Goal: Complete application form

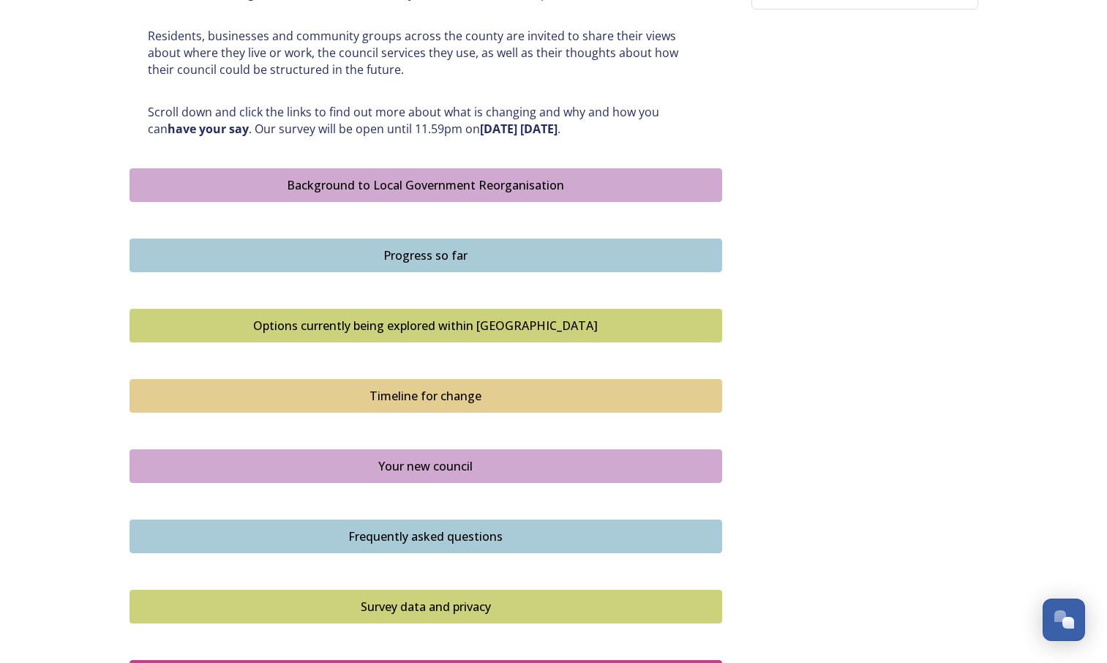
scroll to position [696, 0]
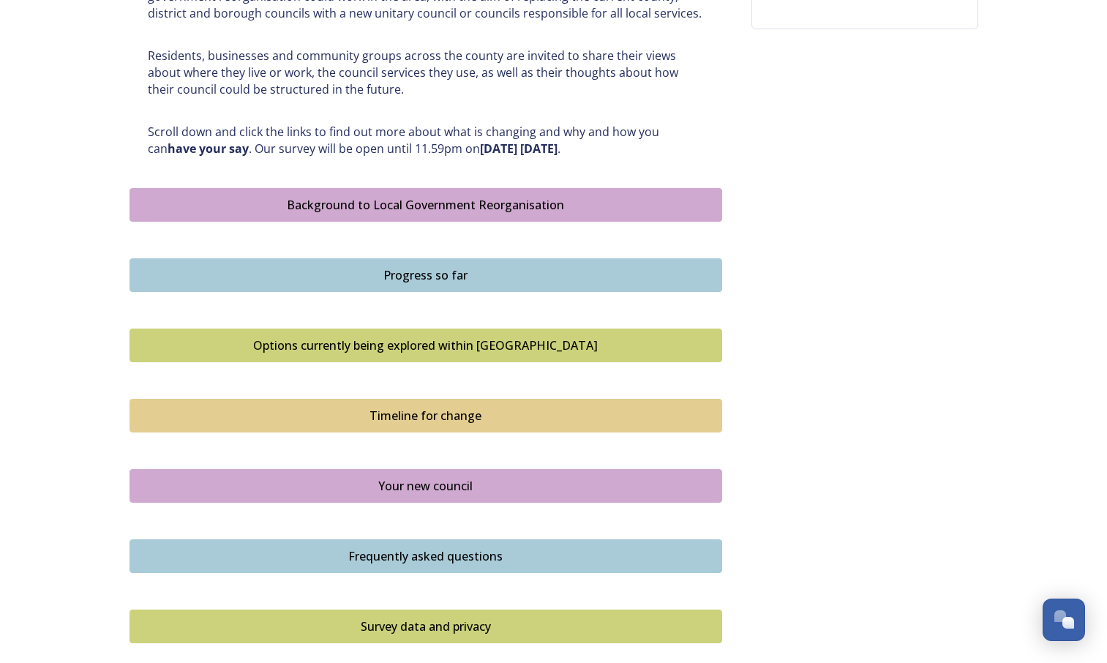
click at [548, 208] on div "Background to Local Government Reorganisation" at bounding box center [426, 205] width 576 height 18
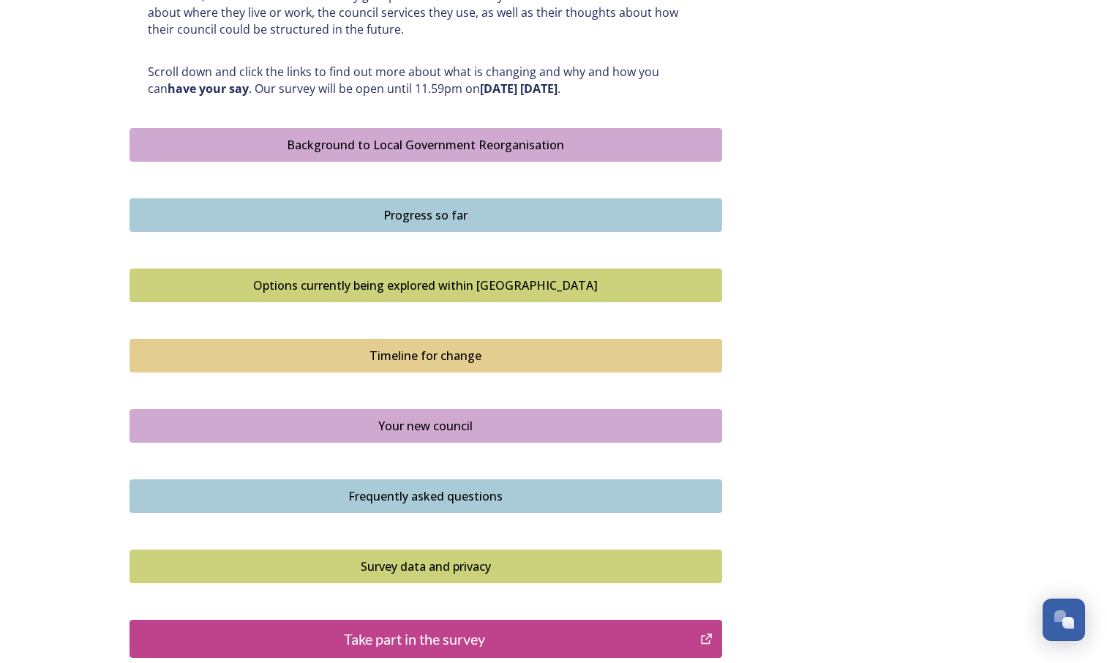
scroll to position [912, 0]
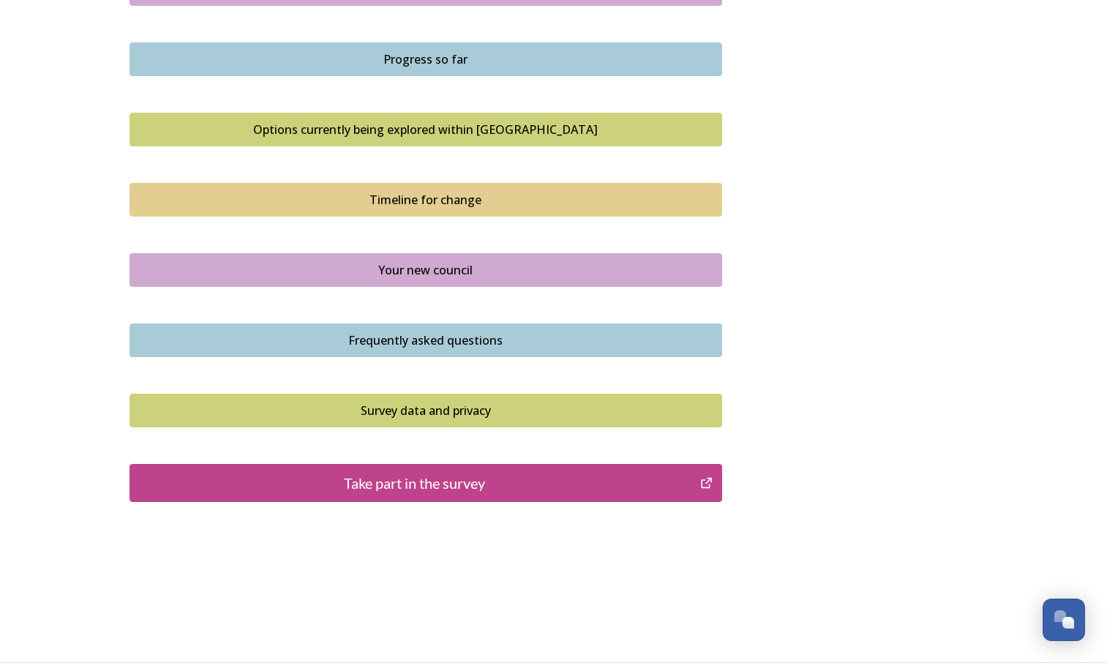
click at [672, 464] on button "Take part in the survey" at bounding box center [425, 483] width 593 height 38
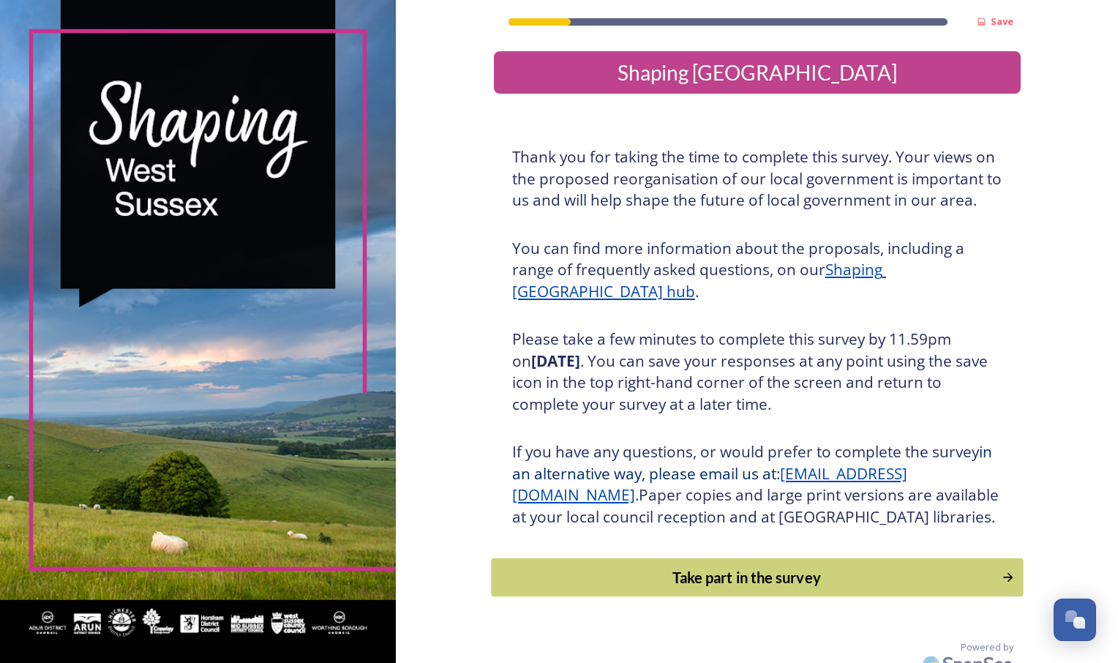
click at [699, 588] on div "Take part in the survey" at bounding box center [746, 577] width 495 height 22
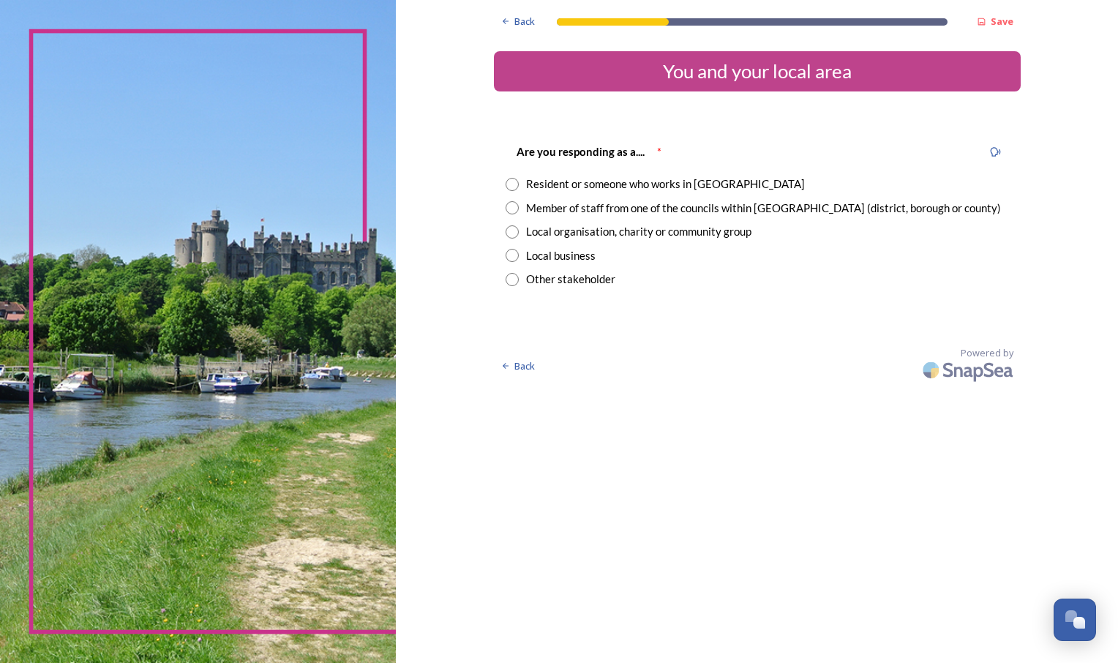
click at [514, 210] on input "radio" at bounding box center [512, 207] width 13 height 13
radio input "true"
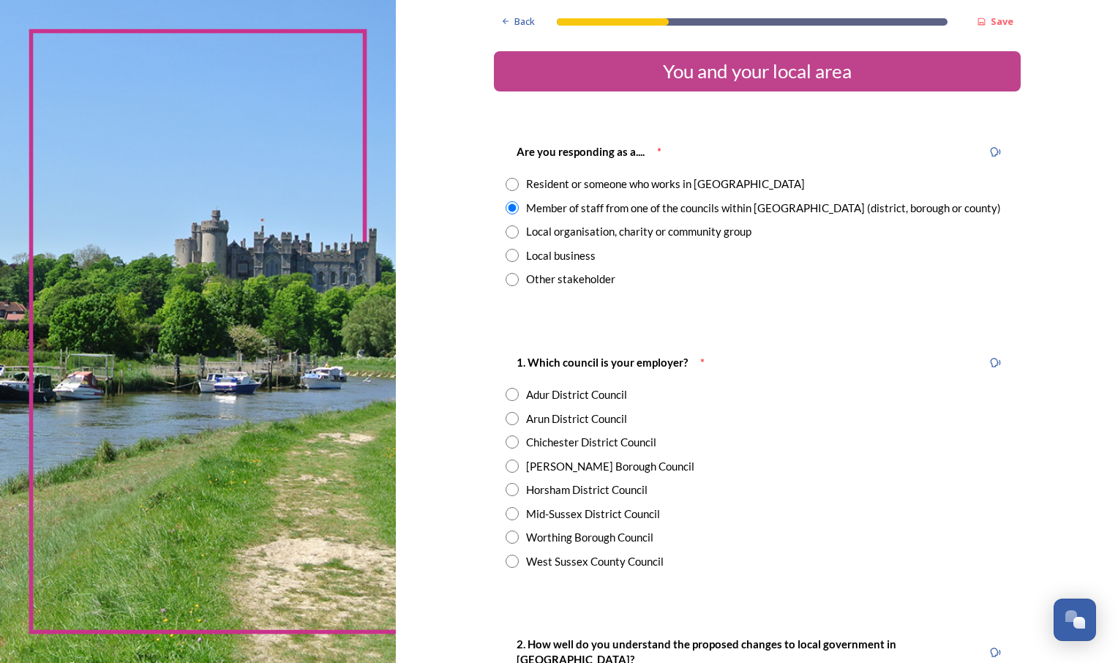
click at [544, 558] on div "West Sussex County Council" at bounding box center [595, 561] width 138 height 17
radio input "true"
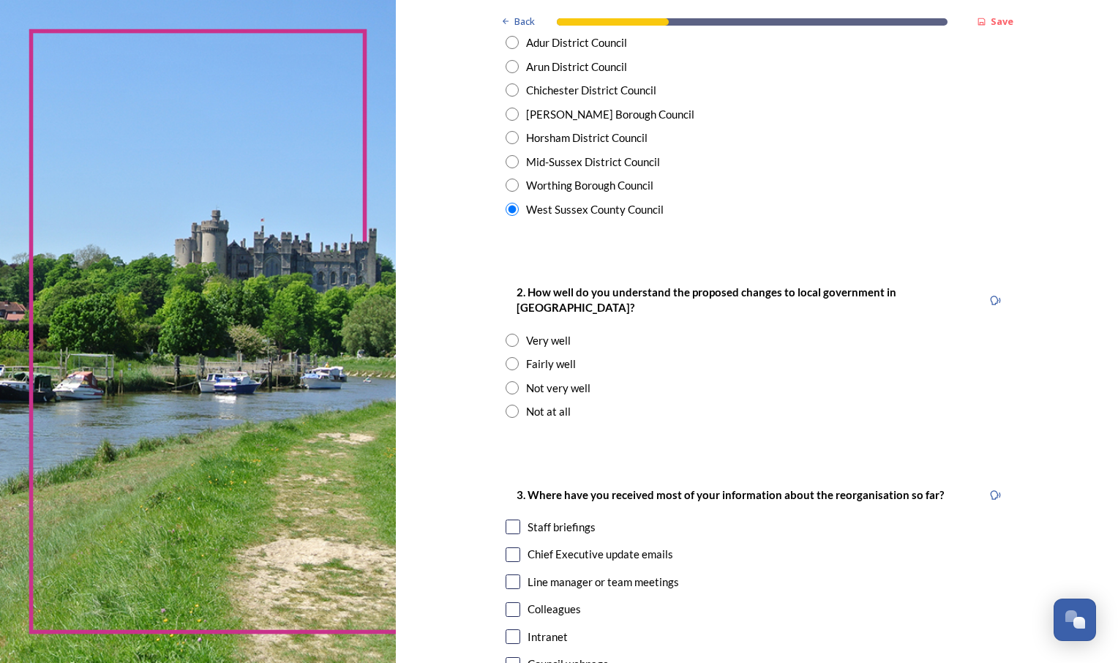
scroll to position [380, 0]
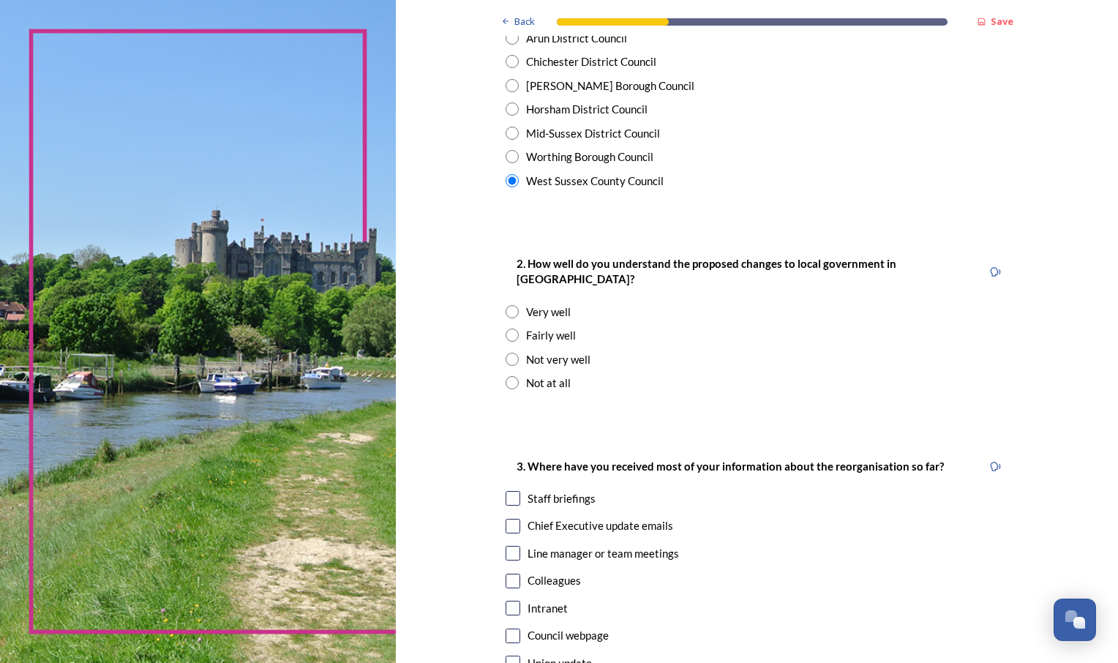
click at [509, 328] on input "radio" at bounding box center [512, 334] width 13 height 13
radio input "true"
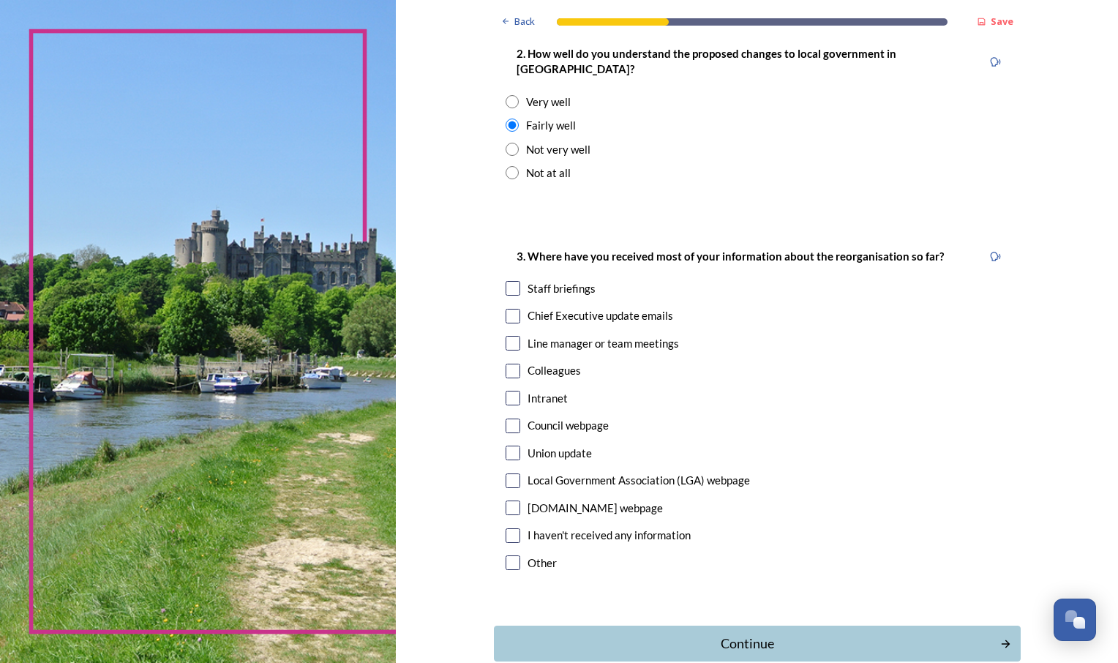
scroll to position [593, 0]
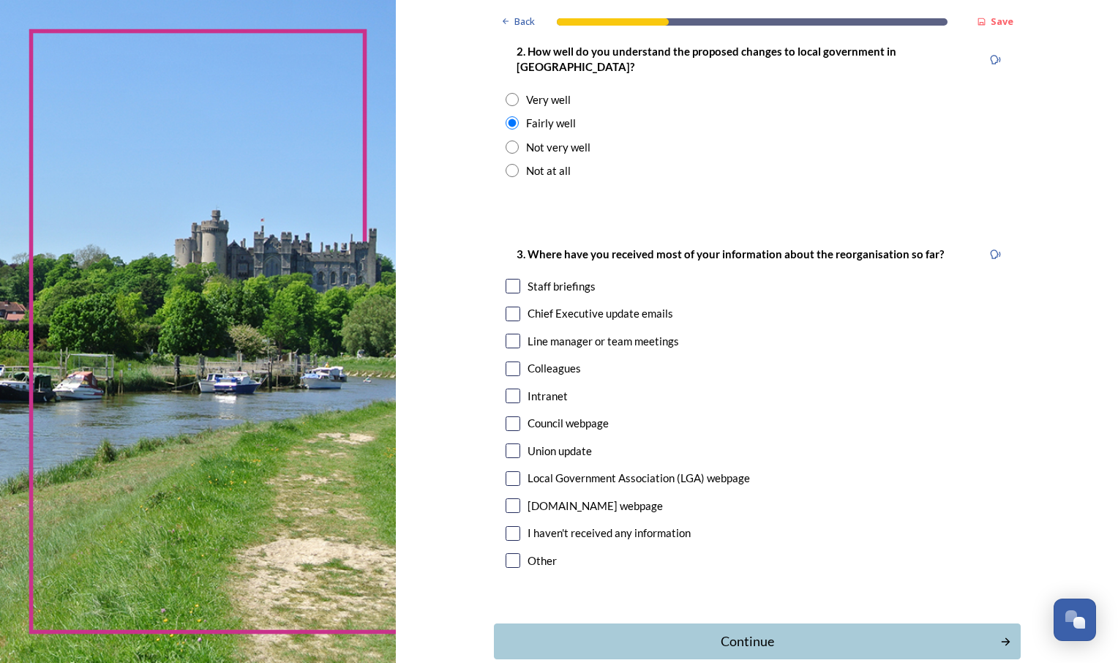
click at [508, 307] on input "checkbox" at bounding box center [513, 314] width 15 height 15
checkbox input "true"
click at [508, 334] on input "checkbox" at bounding box center [513, 341] width 15 height 15
checkbox input "true"
click at [507, 279] on input "checkbox" at bounding box center [513, 286] width 15 height 15
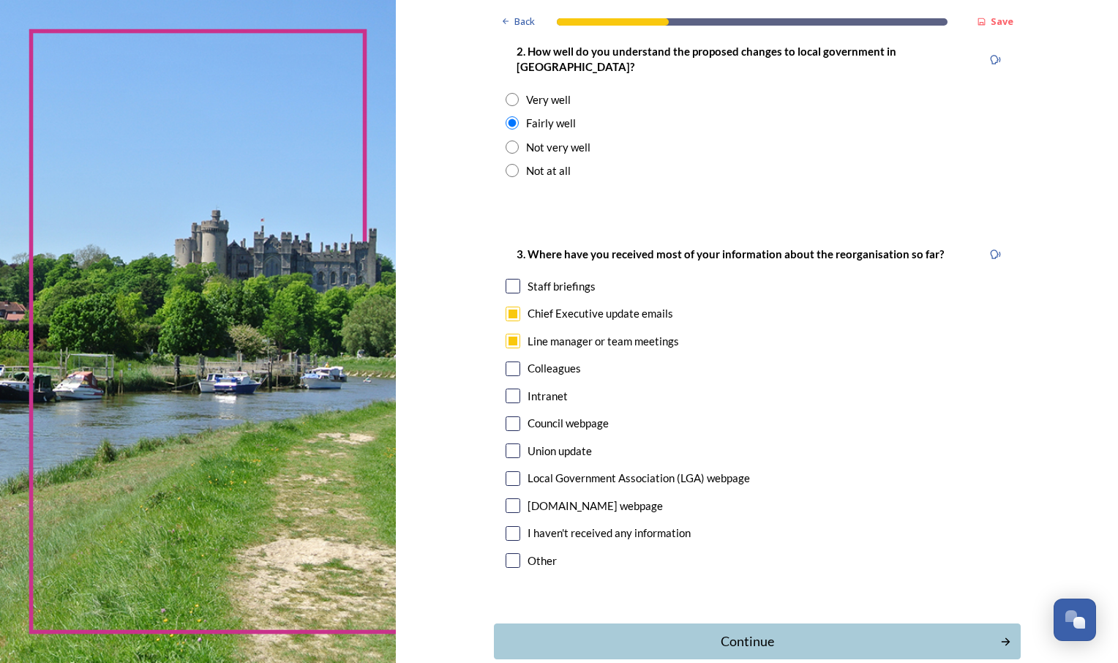
checkbox input "true"
click at [881, 631] on div "Continue" at bounding box center [746, 641] width 495 height 20
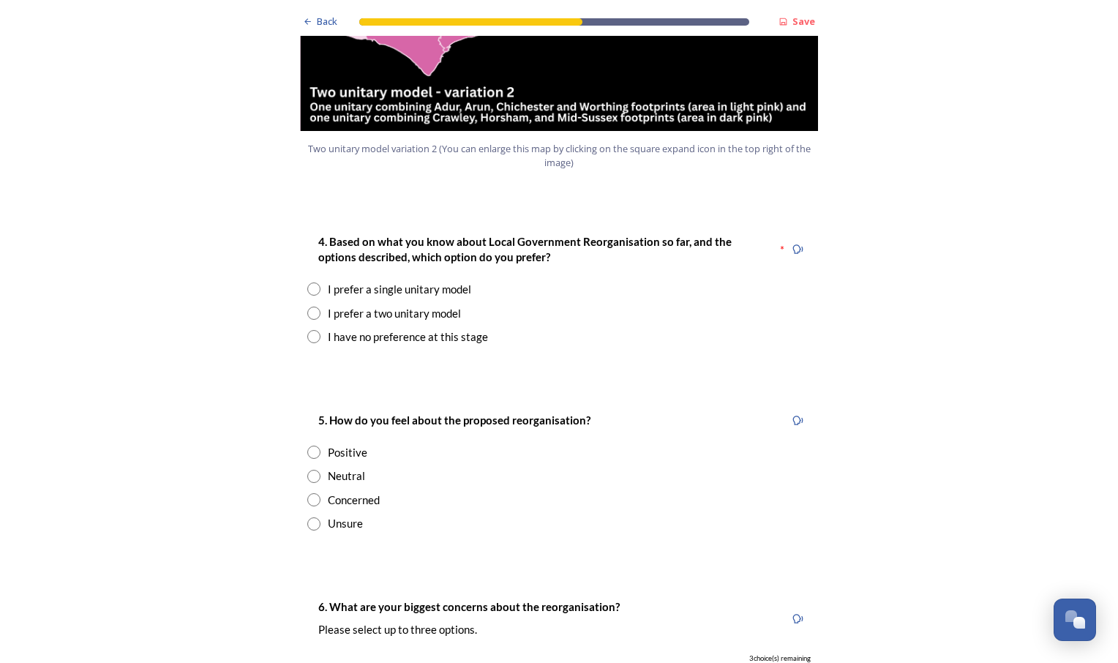
scroll to position [1819, 0]
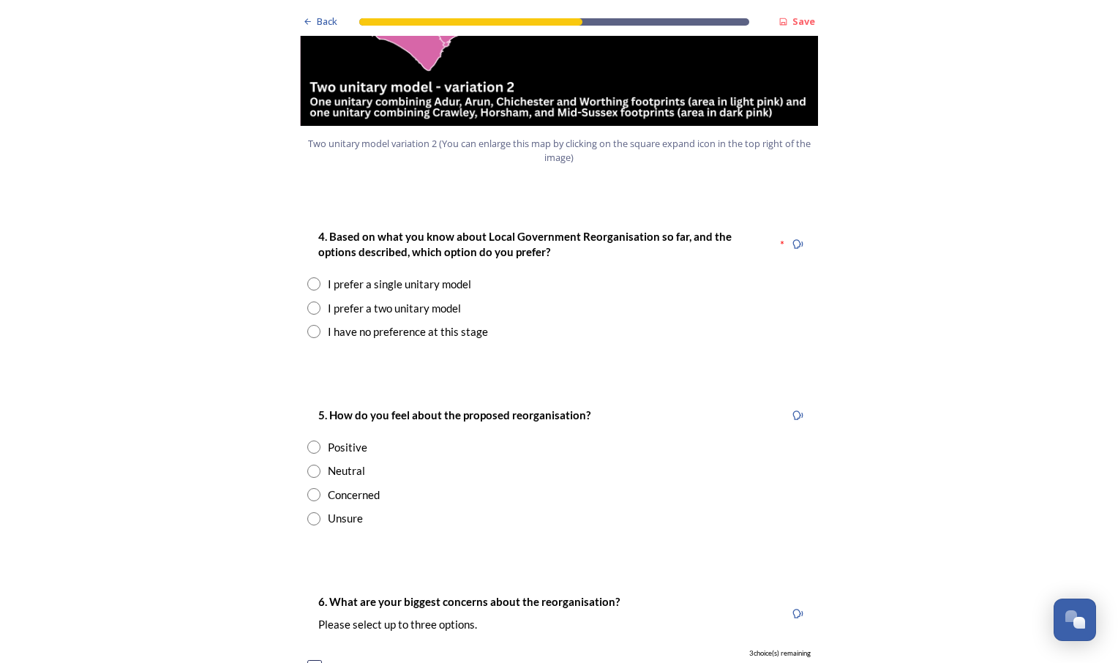
click at [429, 300] on div "I prefer a two unitary model" at bounding box center [394, 308] width 133 height 17
radio input "true"
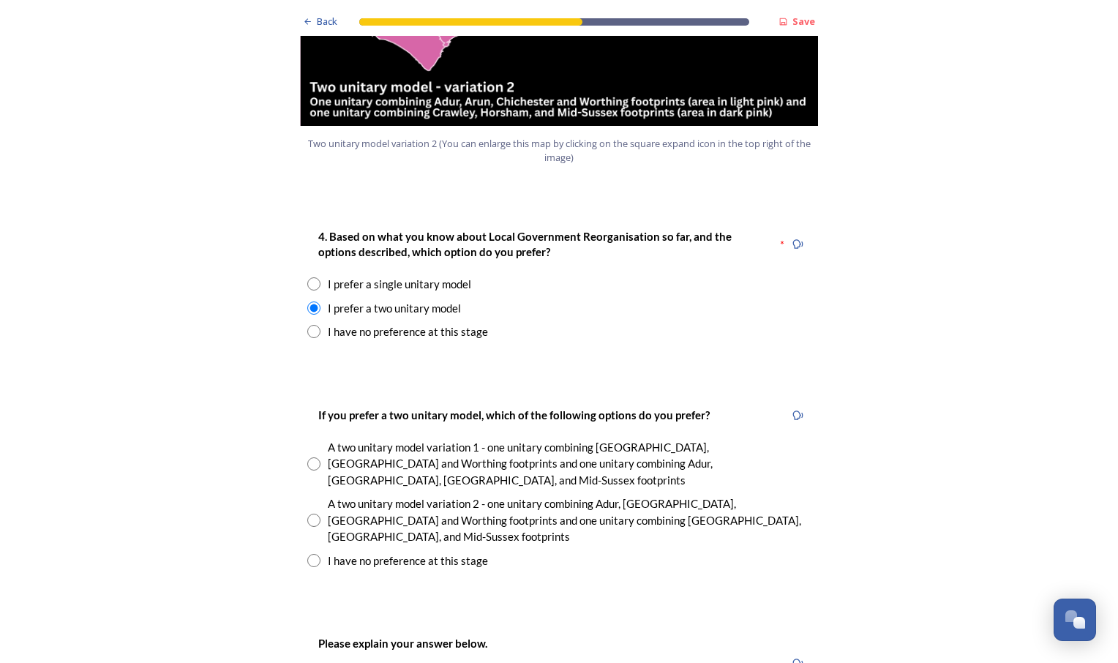
click at [307, 457] on input "radio" at bounding box center [313, 463] width 13 height 13
radio input "true"
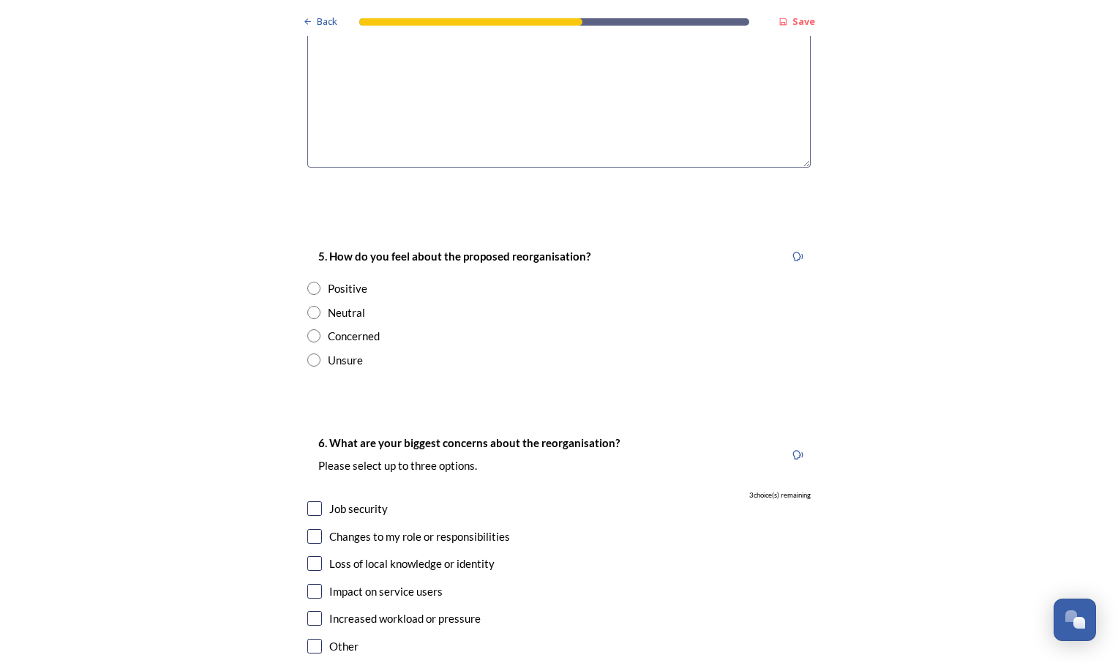
scroll to position [2544, 0]
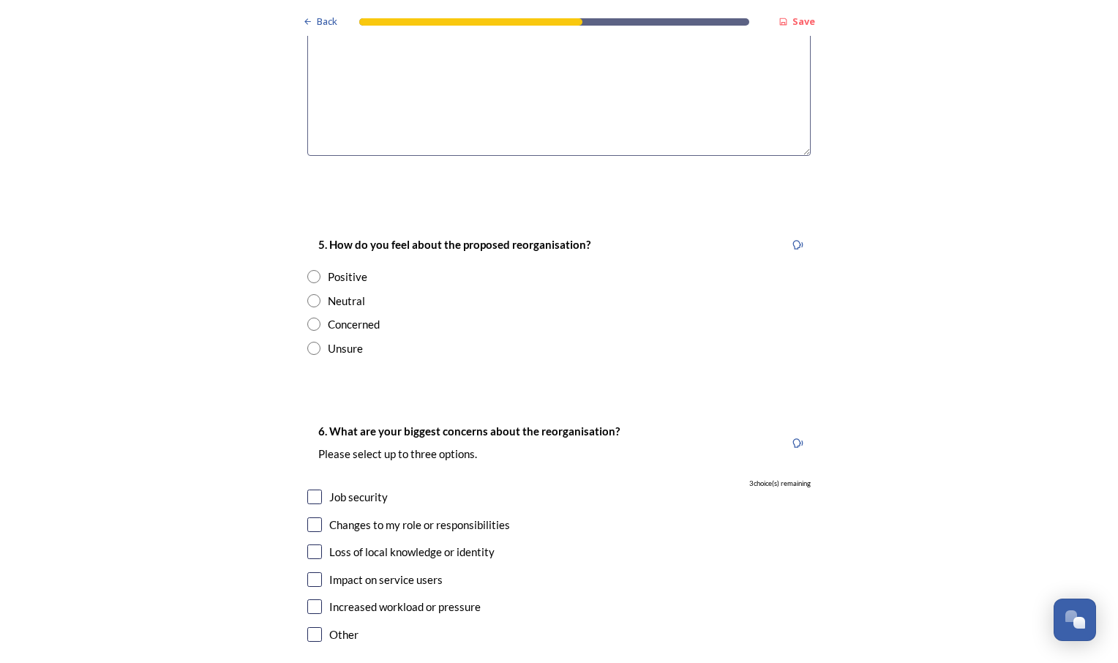
click at [312, 294] on input "radio" at bounding box center [313, 300] width 13 height 13
radio input "true"
click at [307, 489] on input "checkbox" at bounding box center [314, 496] width 15 height 15
checkbox input "true"
click at [308, 572] on input "checkbox" at bounding box center [314, 579] width 15 height 15
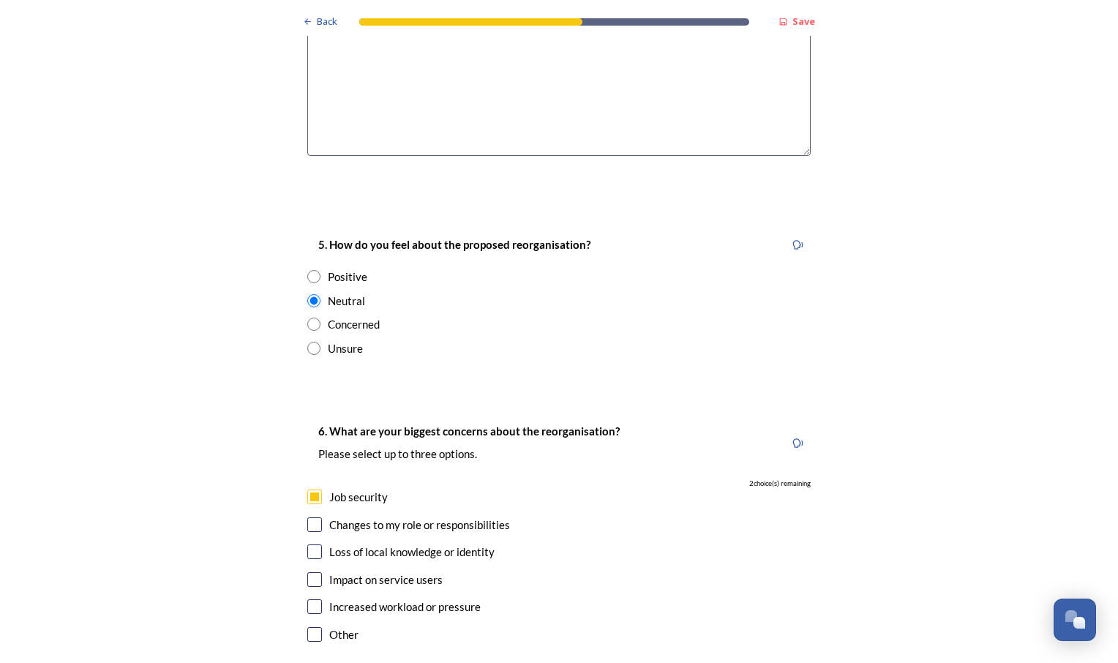
checkbox input "true"
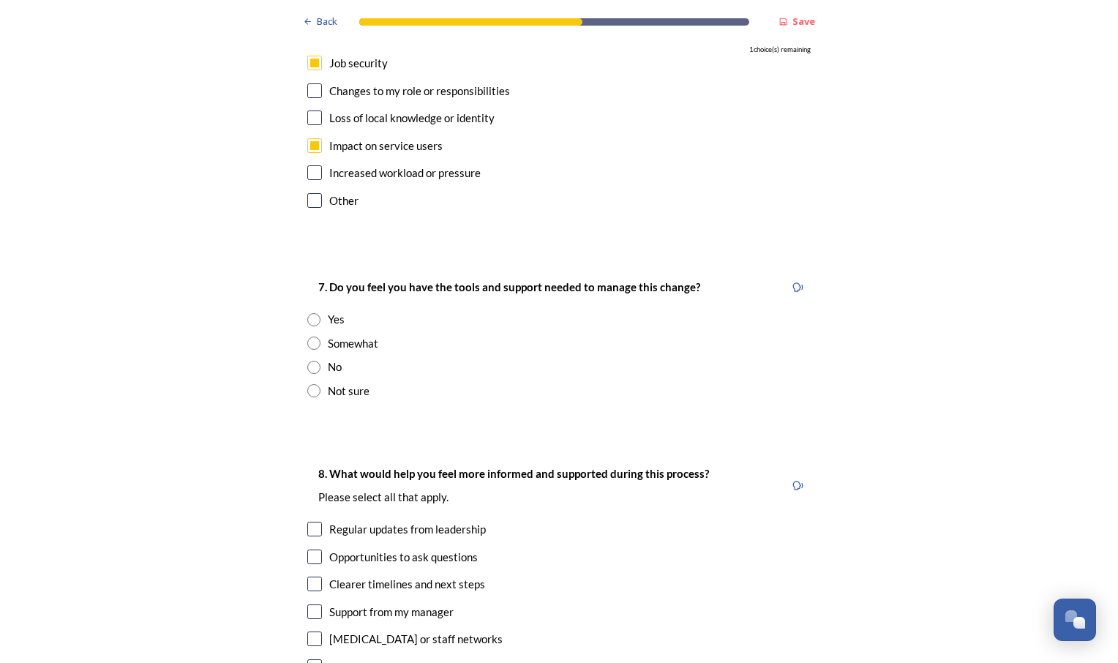
scroll to position [2984, 0]
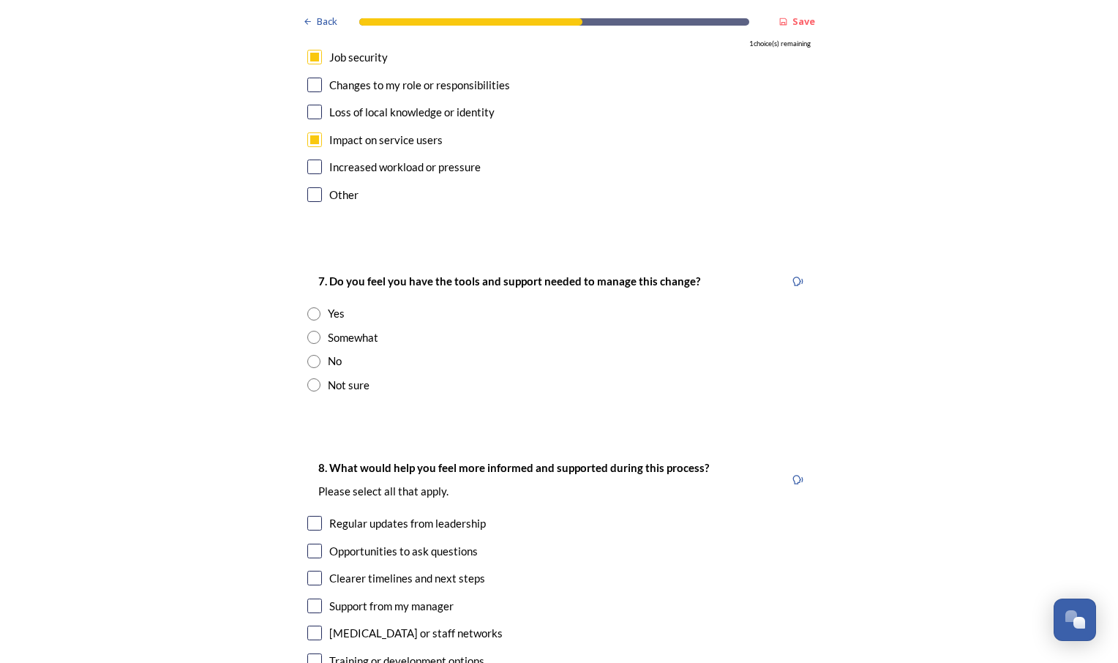
click at [307, 307] on input "radio" at bounding box center [313, 313] width 13 height 13
radio input "true"
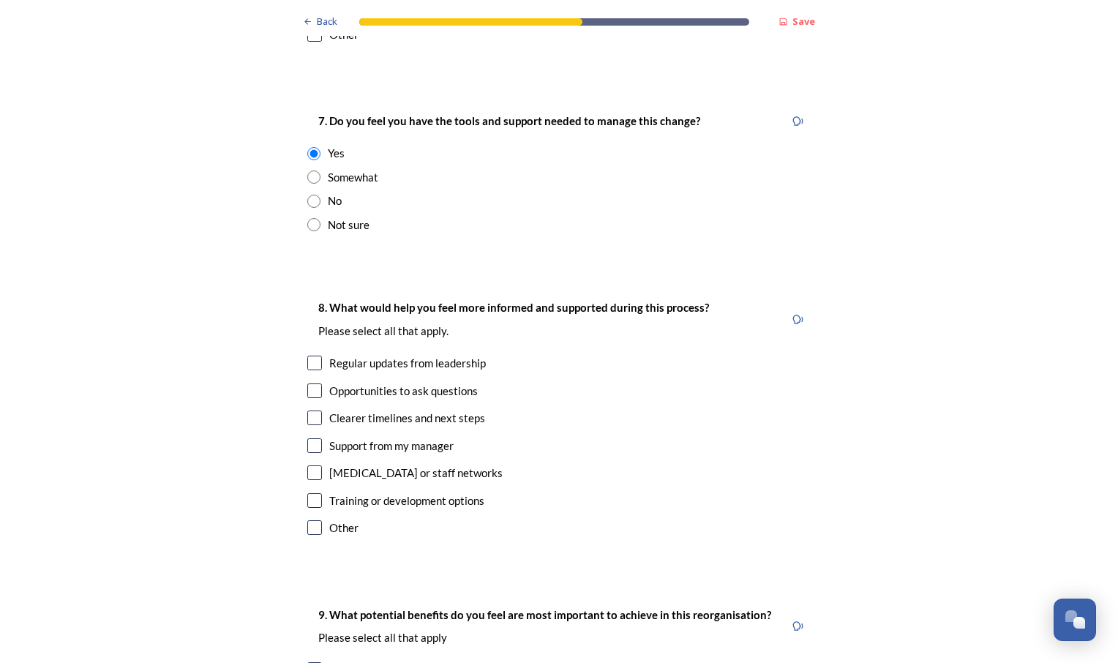
scroll to position [3150, 0]
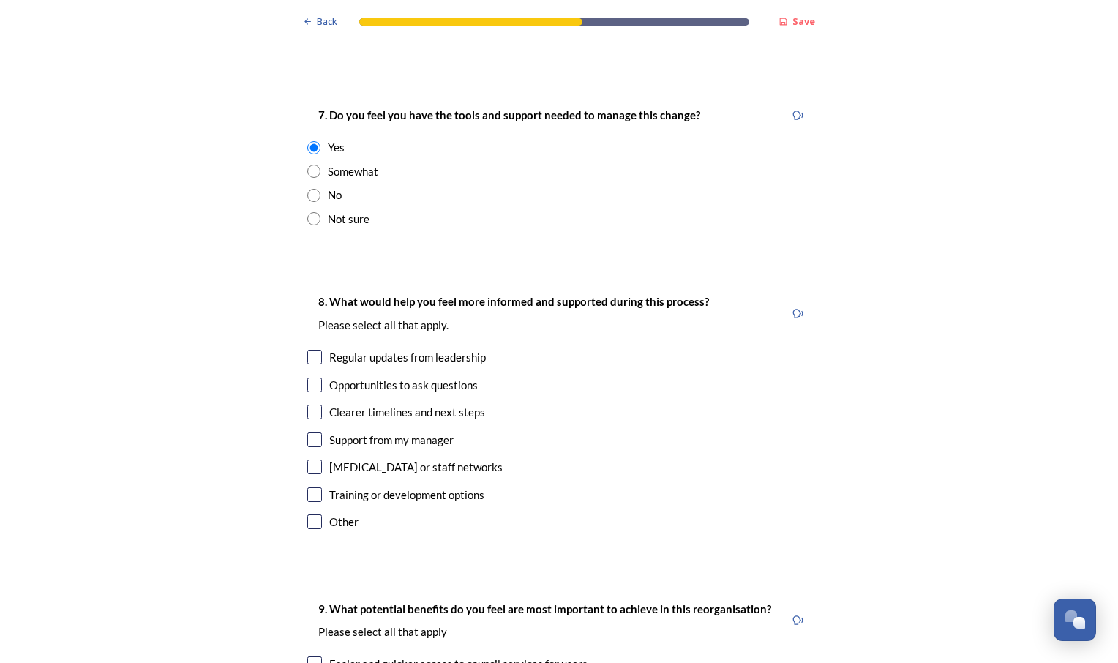
click at [307, 350] on input "checkbox" at bounding box center [314, 357] width 15 height 15
checkbox input "true"
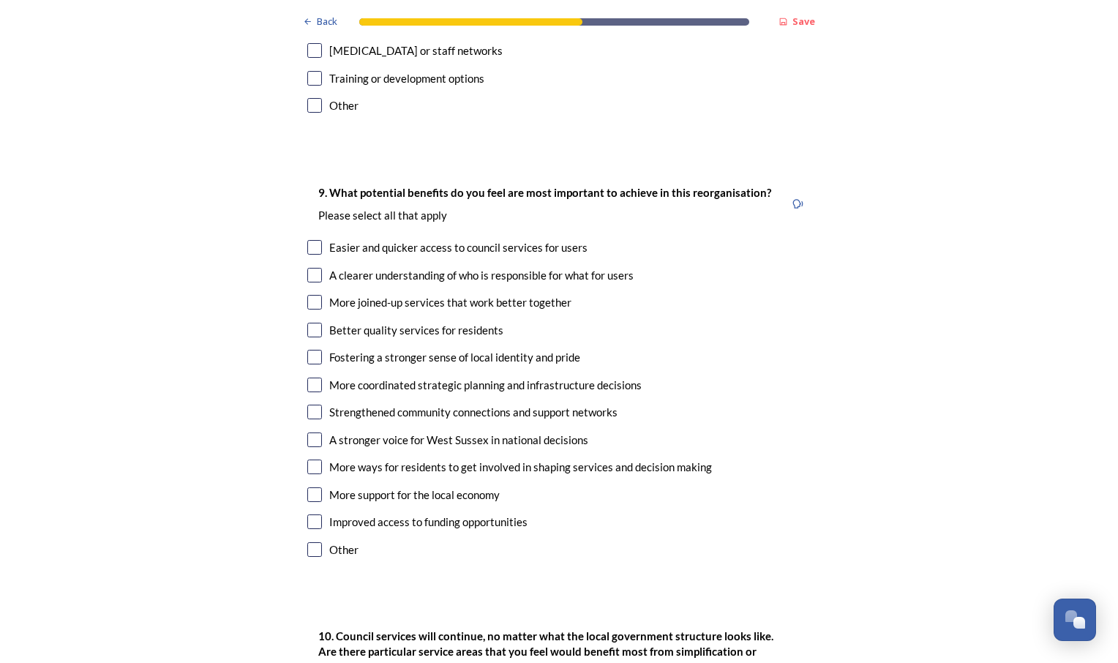
scroll to position [3607, 0]
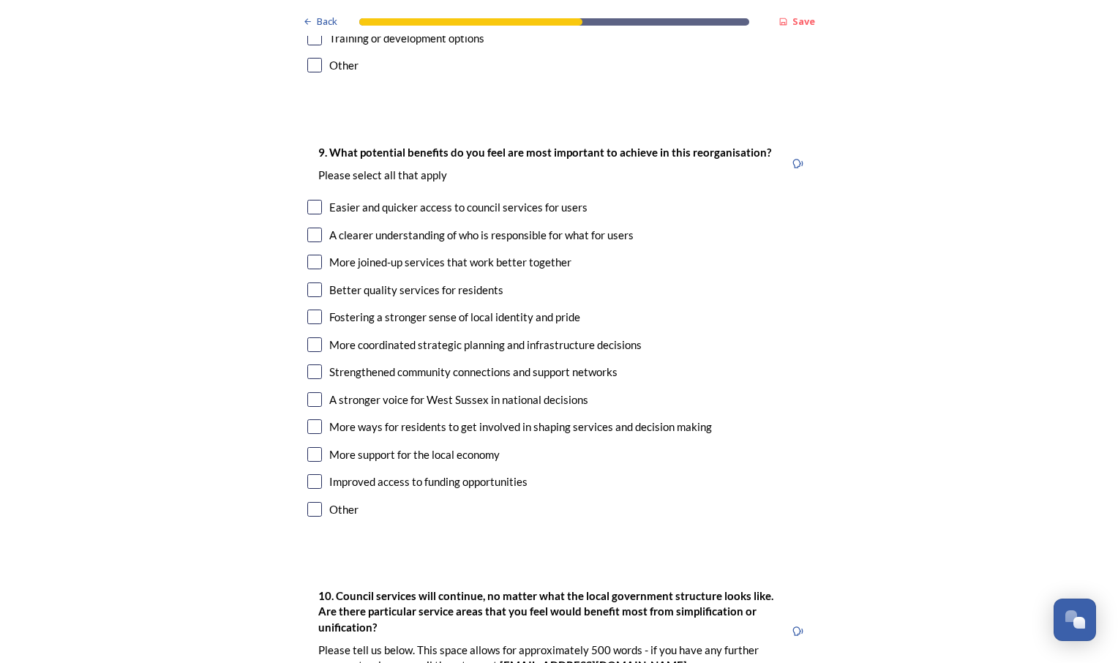
click at [311, 200] on input "checkbox" at bounding box center [314, 207] width 15 height 15
checkbox input "true"
click at [307, 255] on input "checkbox" at bounding box center [314, 262] width 15 height 15
checkbox input "true"
click at [308, 282] on input "checkbox" at bounding box center [314, 289] width 15 height 15
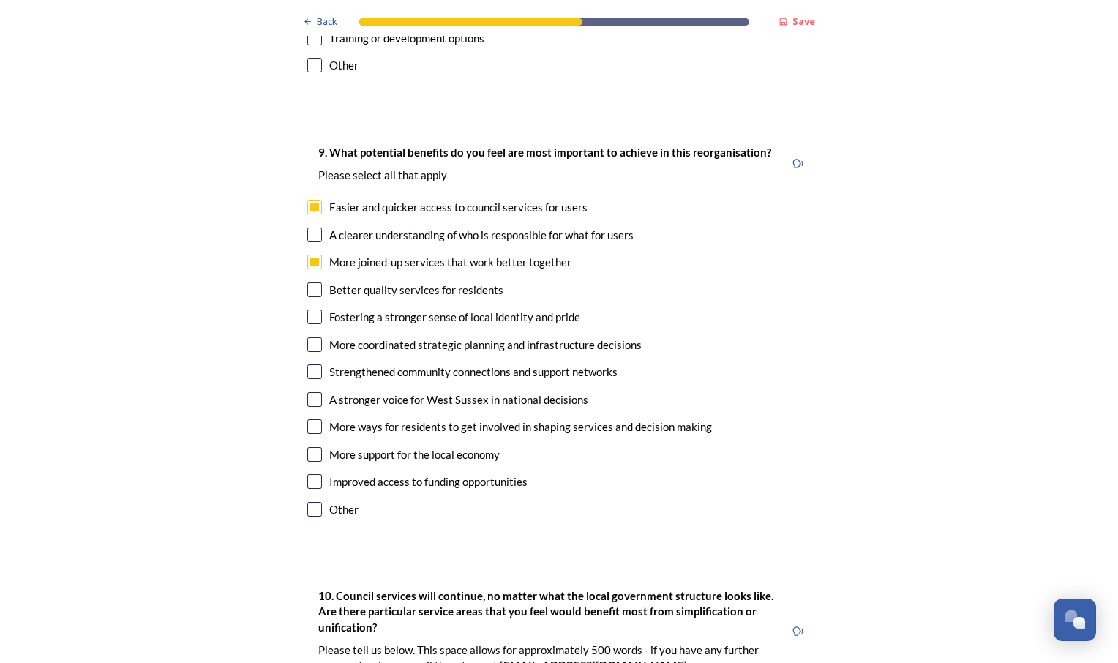
checkbox input "true"
click at [308, 364] on input "checkbox" at bounding box center [314, 371] width 15 height 15
checkbox input "true"
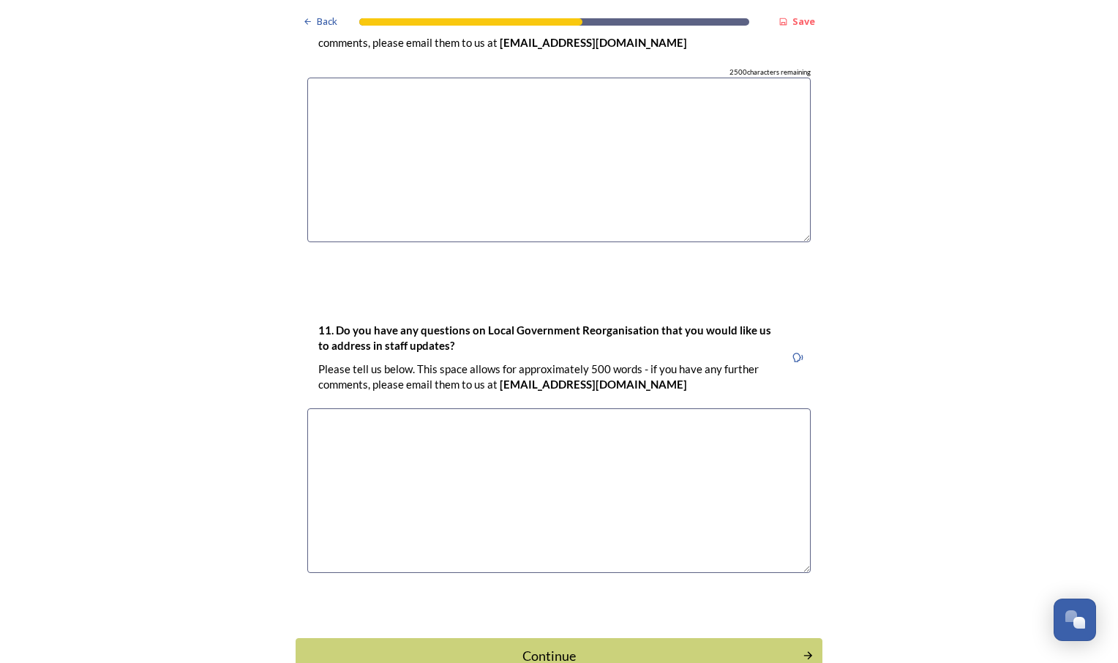
scroll to position [4249, 0]
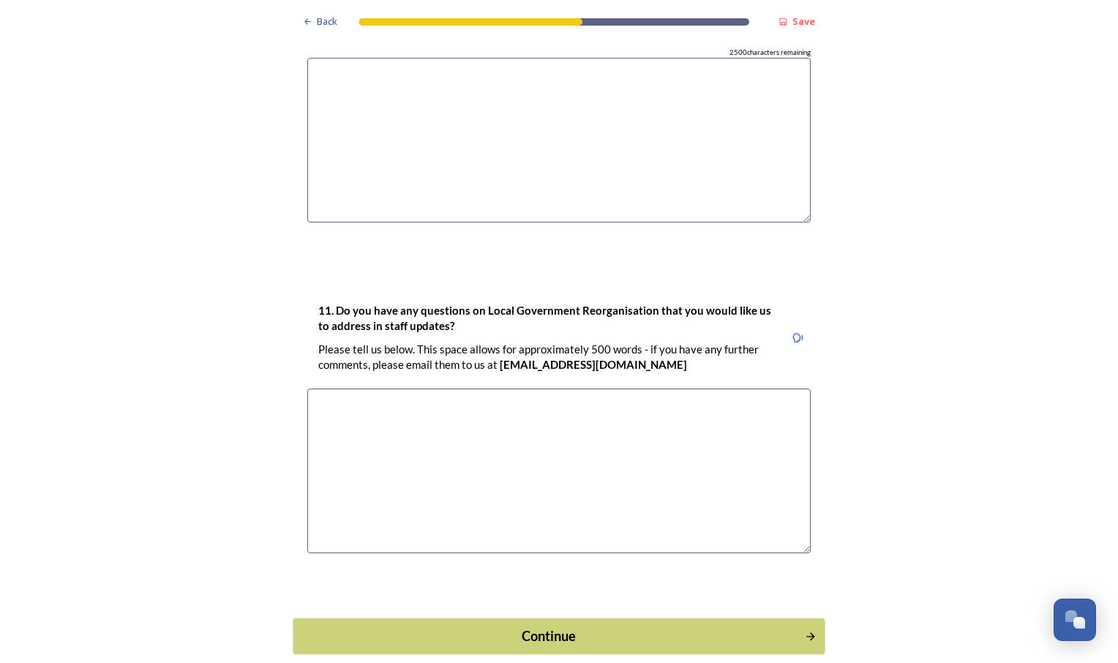
click at [793, 617] on button "Continue" at bounding box center [559, 635] width 532 height 36
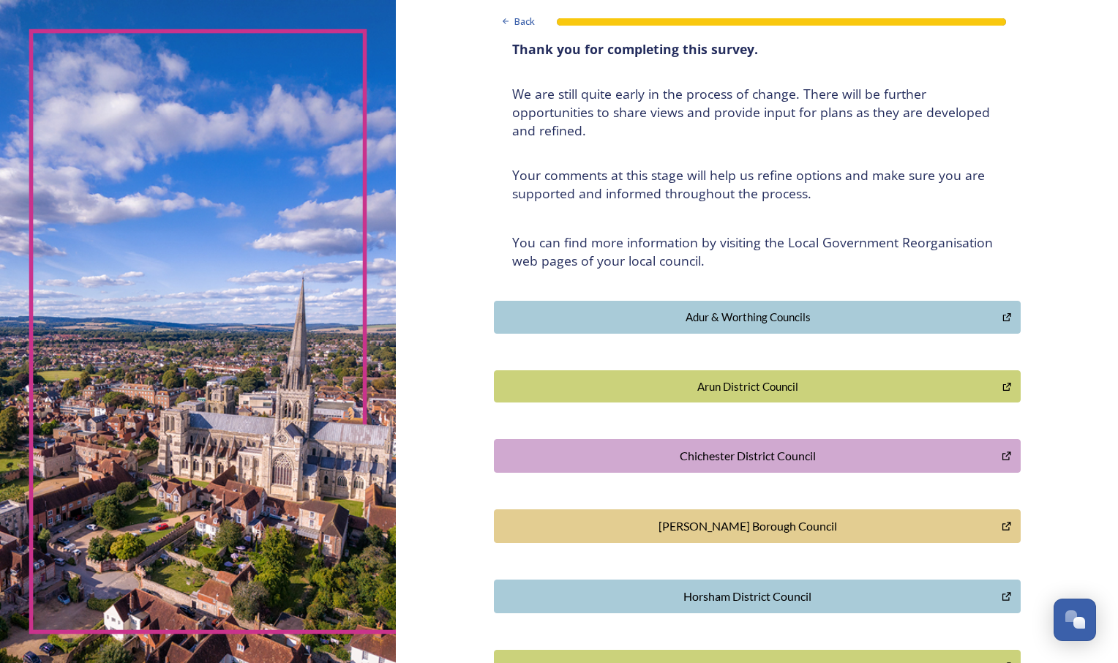
scroll to position [279, 0]
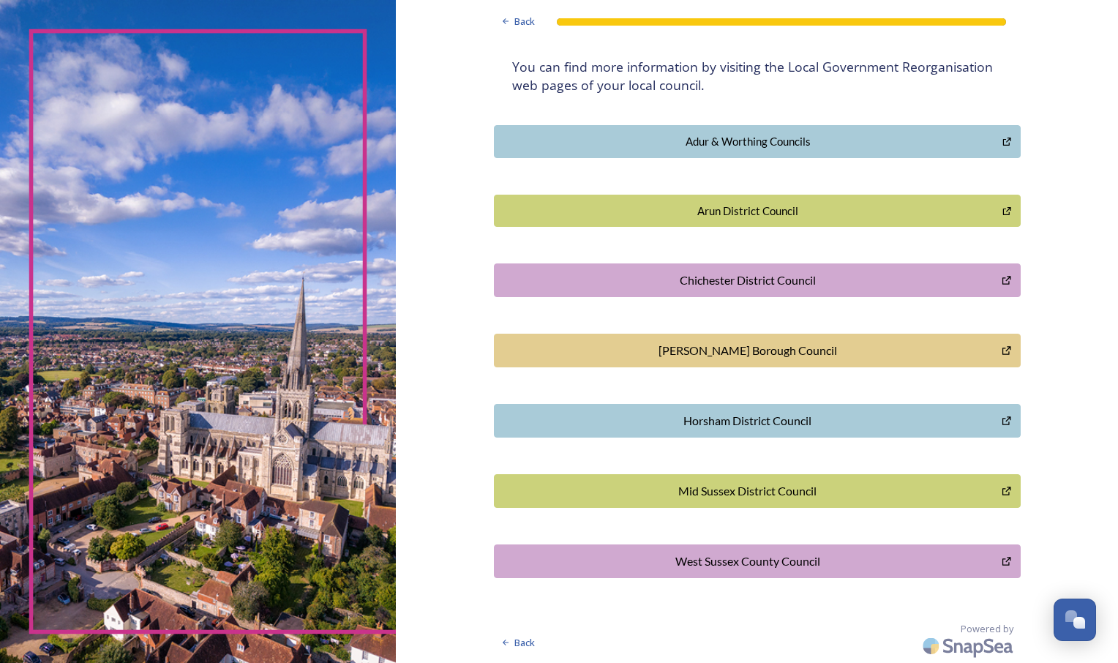
click at [794, 578] on button "West Sussex County Council" at bounding box center [757, 561] width 527 height 34
